Goal: Answer question/provide support

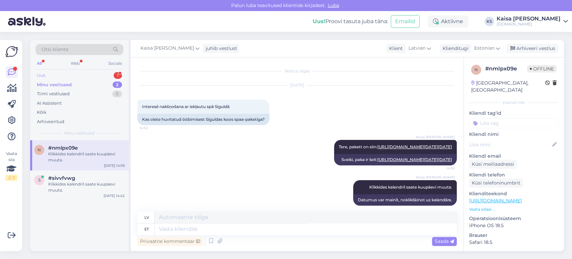
scroll to position [67, 0]
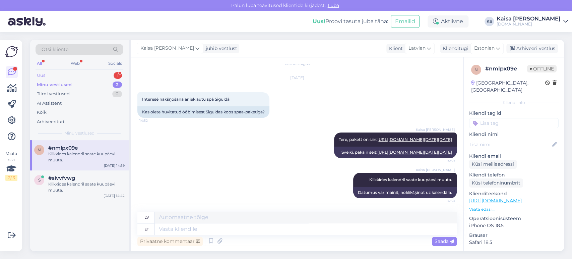
click at [93, 73] on div "Uus 1" at bounding box center [79, 75] width 88 height 9
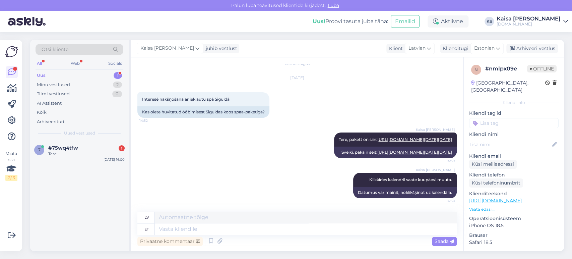
drag, startPoint x: 82, startPoint y: 152, endPoint x: 143, endPoint y: 170, distance: 63.4
click at [82, 152] on div "Tere" at bounding box center [86, 154] width 76 height 6
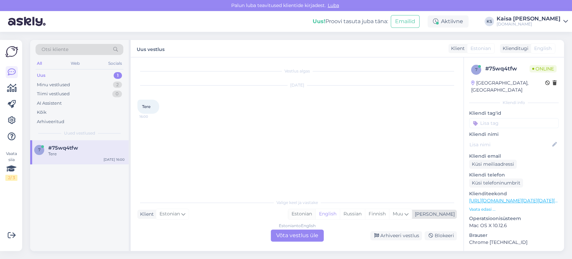
click at [315, 214] on div "Estonian" at bounding box center [301, 214] width 27 height 10
click at [312, 232] on div "Estonian to Estonian Võta vestlus üle" at bounding box center [297, 235] width 53 height 12
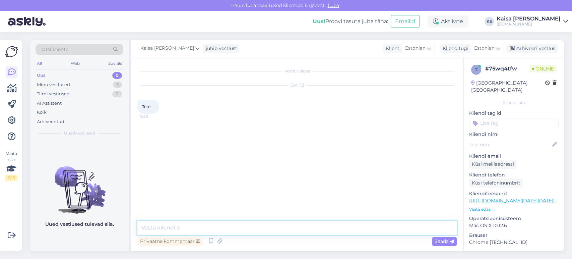
click at [311, 232] on textarea at bounding box center [296, 227] width 319 height 14
type textarea "Tere"
click at [306, 165] on div "Vestlus algas [DATE] Tere 16:00 Kaisa [PERSON_NAME] Tere 16:00" at bounding box center [299, 139] width 325 height 150
click at [487, 206] on p "Vaata edasi ..." at bounding box center [513, 209] width 89 height 6
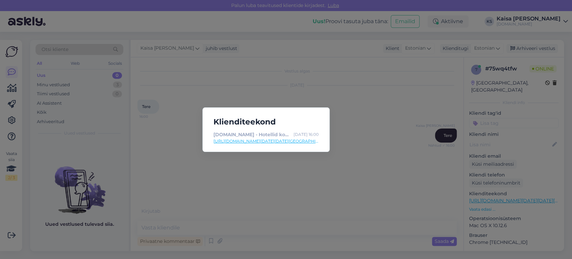
click at [297, 140] on link "[URL][DOMAIN_NAME][DATE][DATE][GEOGRAPHIC_DATA]" at bounding box center [265, 141] width 105 height 6
click at [265, 54] on div "Klienditeekond [DOMAIN_NAME] - Hotellid koos võluvate lisavõimalustega [DATE] 1…" at bounding box center [286, 129] width 572 height 259
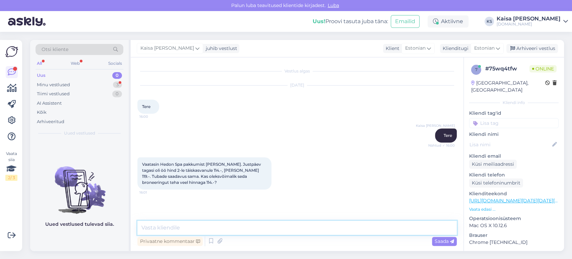
click at [230, 224] on textarea at bounding box center [296, 227] width 319 height 14
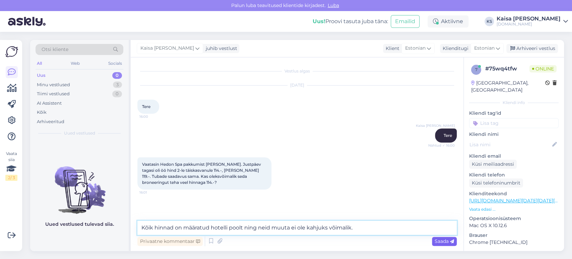
type textarea "Kõik hinnad on määratud hotelli poolt ning neid muuta ei ole kahjuks võimalik."
click at [441, 241] on span "Saada" at bounding box center [443, 241] width 19 height 6
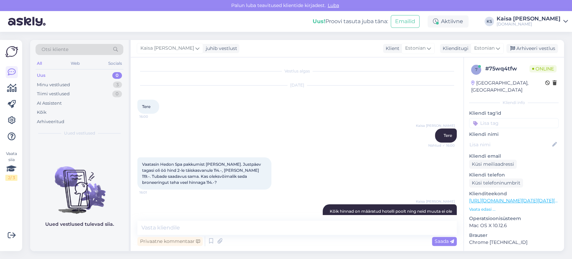
scroll to position [17, 0]
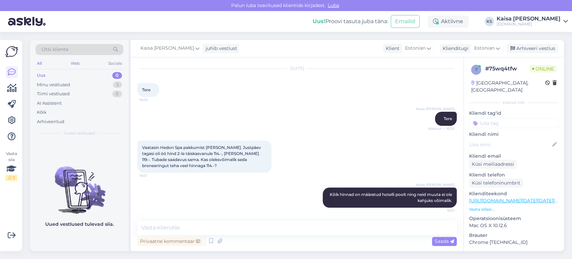
click at [354, 115] on div "Kaisa [PERSON_NAME] Tere Nähtud ✓ 16:00" at bounding box center [296, 118] width 319 height 29
click at [258, 89] on div "[DATE] Tere 16:00" at bounding box center [296, 82] width 319 height 43
click at [350, 135] on div "Vaatasin Hedon Spa pakkumist [PERSON_NAME]. Justpäev tagasi oli öö hind 2-le tä…" at bounding box center [296, 156] width 319 height 47
